Goal: Find specific page/section: Find specific page/section

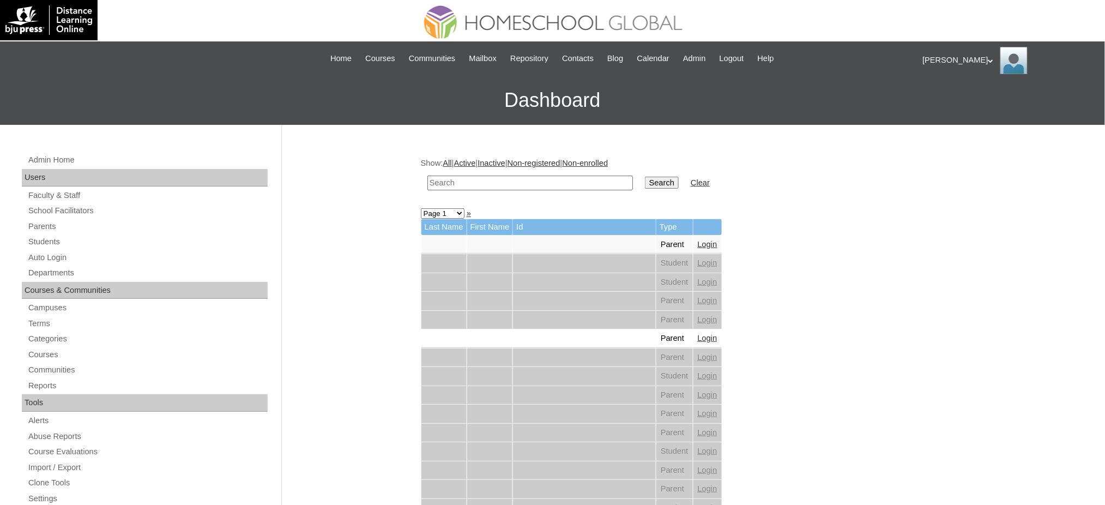
click at [465, 184] on input "text" at bounding box center [530, 183] width 206 height 15
paste input "Jana Izabel"
type input "Jana Izabel"
click at [645, 177] on input "Search" at bounding box center [662, 183] width 34 height 12
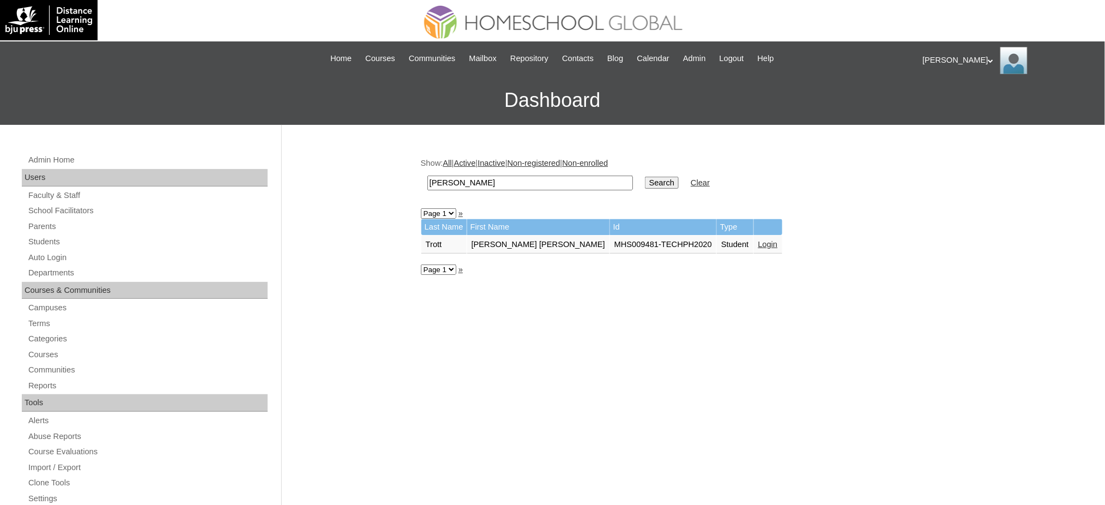
click at [758, 240] on link "Login" at bounding box center [768, 244] width 20 height 9
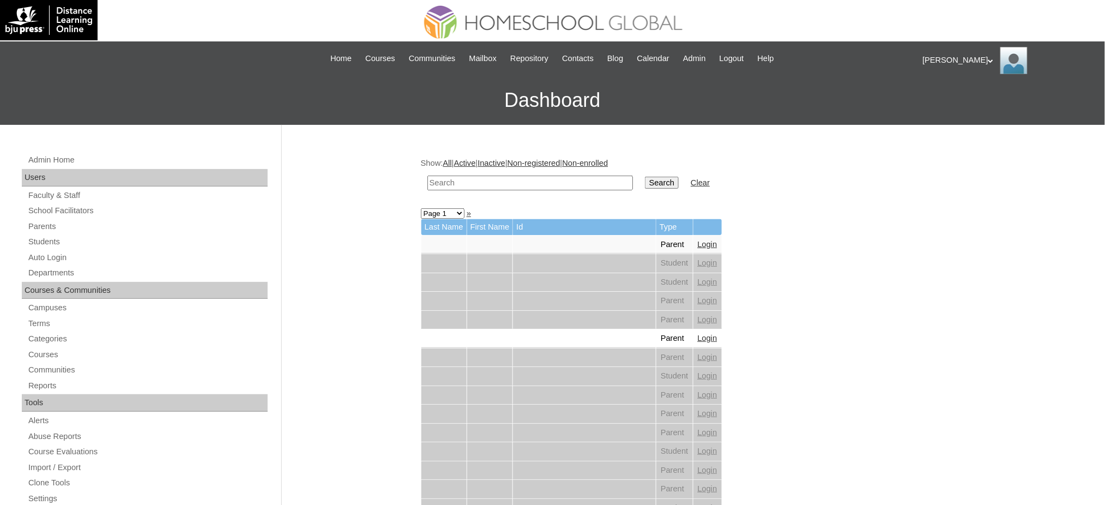
click at [583, 177] on input "text" at bounding box center [530, 183] width 206 height 15
paste input "Myra Joy"
type input "Myra Joy"
click at [645, 177] on input "Search" at bounding box center [662, 183] width 34 height 12
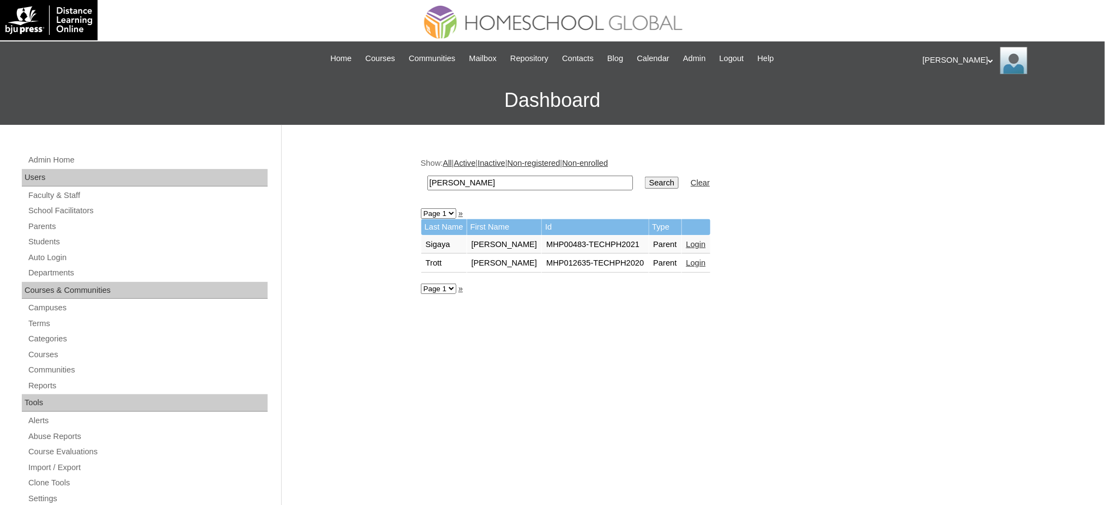
click at [501, 183] on input "Myra Joy" at bounding box center [530, 183] width 206 height 15
click at [500, 183] on input "[PERSON_NAME]" at bounding box center [530, 183] width 206 height 15
paste input "atteo Marco"
type input "Matteo Marco"
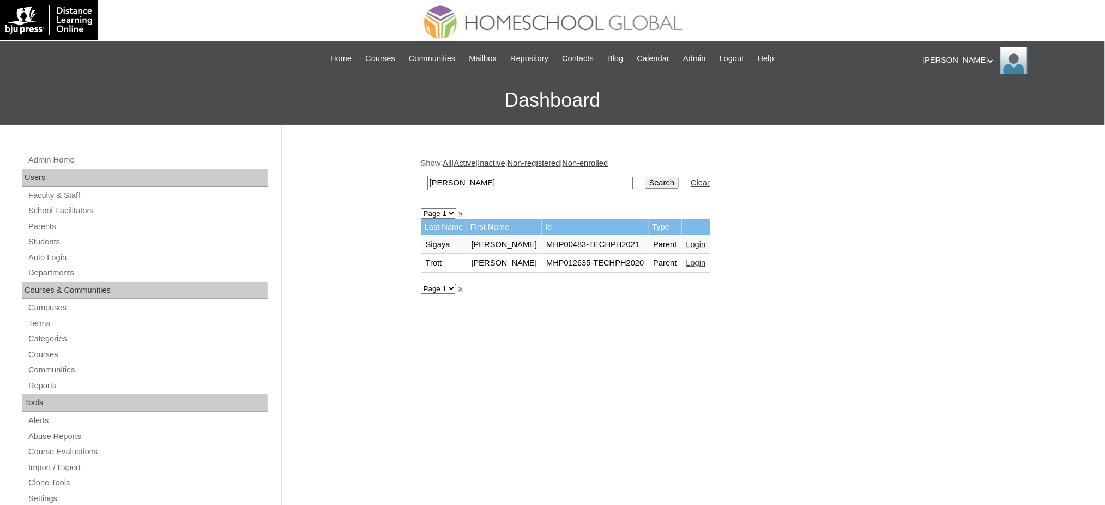
click at [645, 178] on input "Search" at bounding box center [662, 183] width 34 height 12
click at [682, 240] on link "Login" at bounding box center [692, 244] width 20 height 9
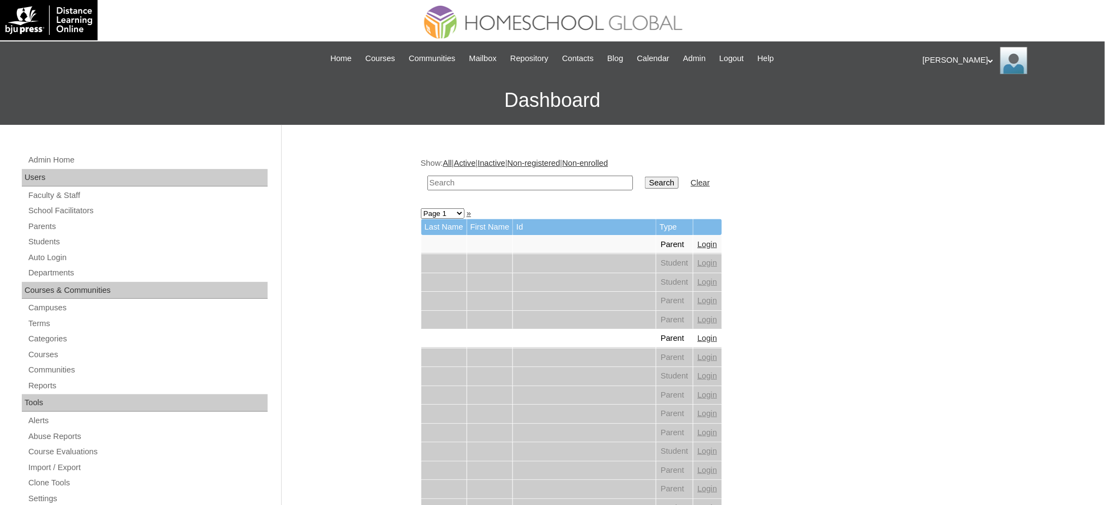
click at [495, 177] on input "text" at bounding box center [530, 183] width 206 height 15
type input "v"
paste input "Dominique Scarlett"
type input "Dominique Scarlett"
click at [645, 177] on input "Search" at bounding box center [662, 183] width 34 height 12
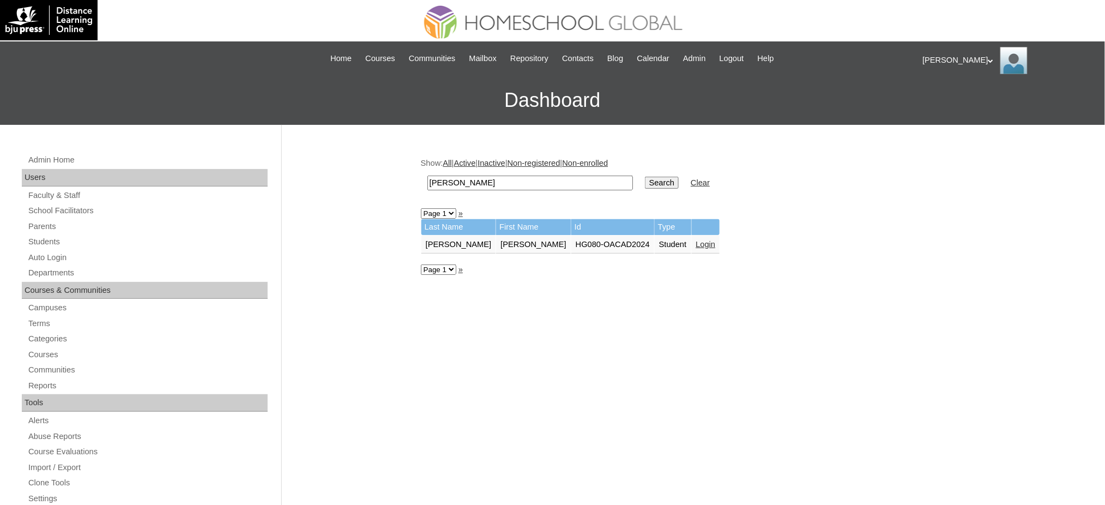
click at [485, 178] on input "[PERSON_NAME]" at bounding box center [530, 183] width 206 height 15
click at [485, 178] on input "Dominique Scarlett" at bounding box center [530, 183] width 206 height 15
paste input "Katrina Nikki"
type input "Katrina Nikki"
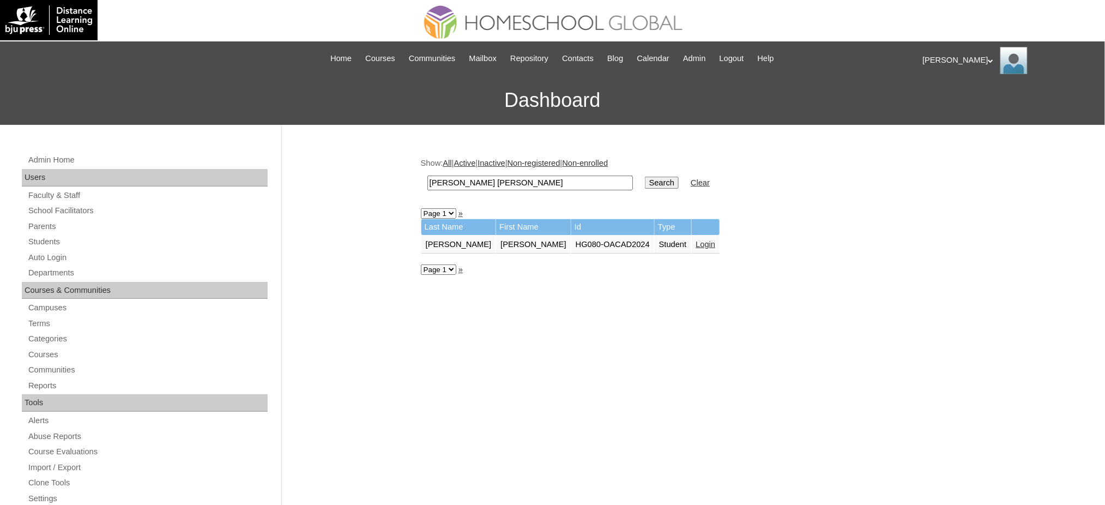
click at [645, 177] on input "Search" at bounding box center [662, 183] width 34 height 12
click at [572, 184] on input "Katrina Nikki" at bounding box center [530, 183] width 206 height 15
click at [572, 184] on input "[PERSON_NAME] [PERSON_NAME]" at bounding box center [530, 183] width 206 height 15
paste input "Lev Eumy"
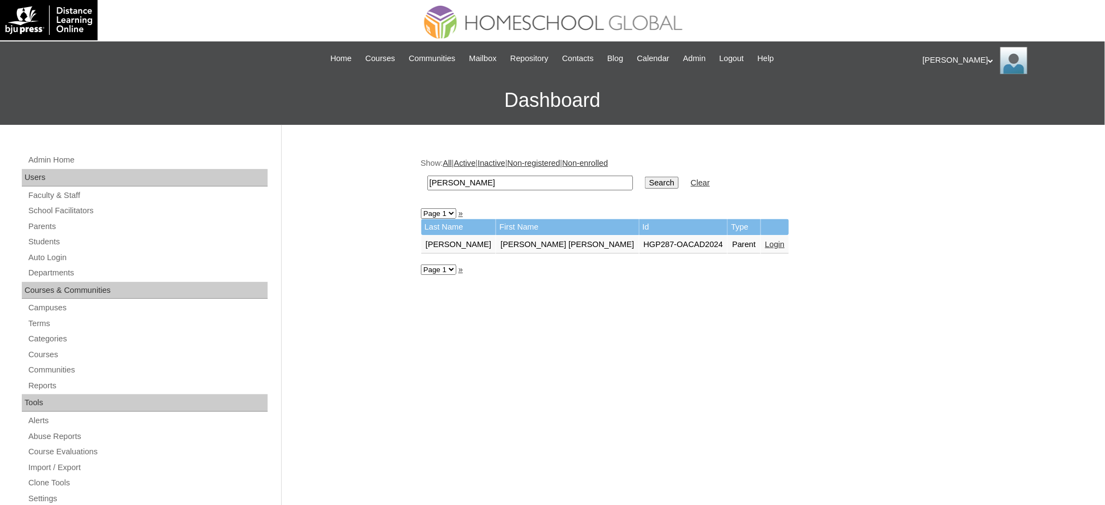
type input "Lev Eumy"
click at [645, 181] on input "Search" at bounding box center [662, 183] width 34 height 12
click at [710, 243] on link "Login" at bounding box center [720, 244] width 20 height 9
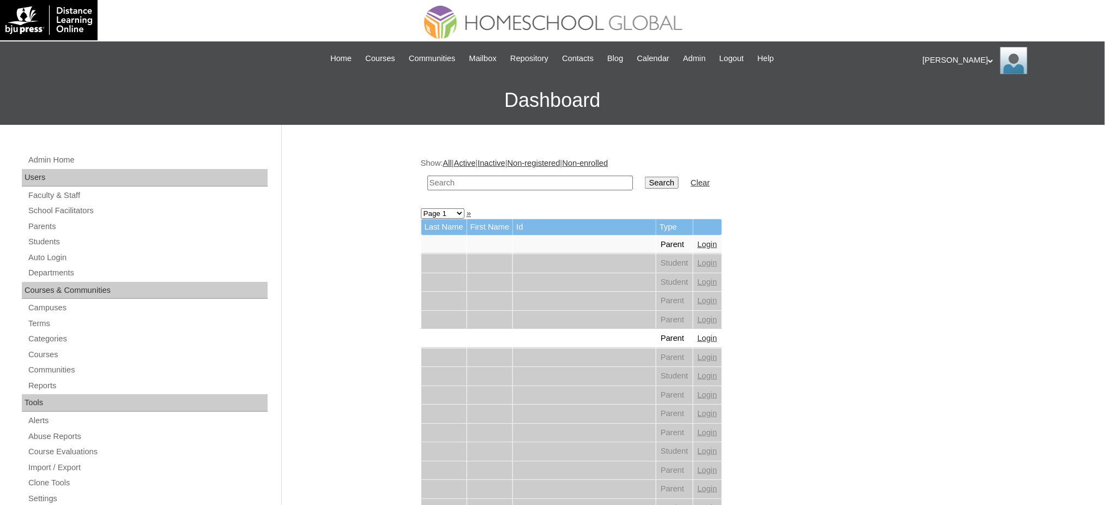
click at [595, 180] on input "text" at bounding box center [530, 183] width 206 height 15
paste input "Lois Eumy"
type input "Lois Eumy"
click at [645, 179] on input "Search" at bounding box center [662, 183] width 34 height 12
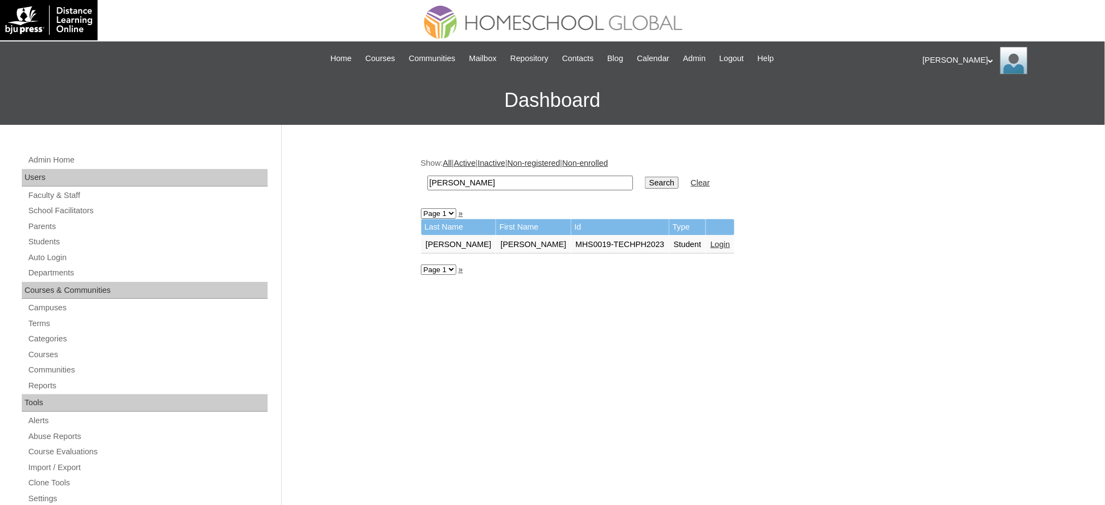
click at [710, 240] on link "Login" at bounding box center [720, 244] width 20 height 9
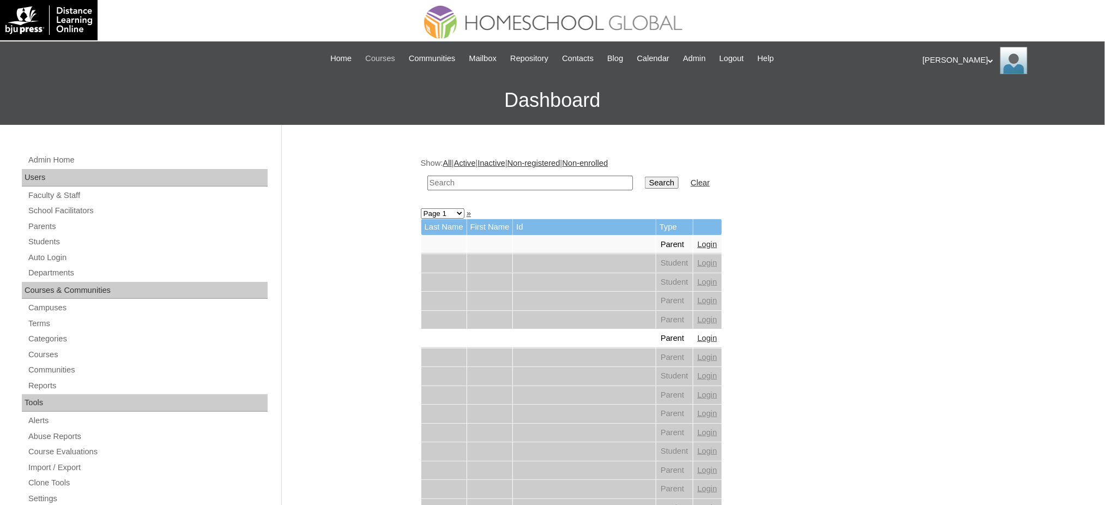
click at [369, 58] on span "Courses" at bounding box center [380, 58] width 30 height 13
